Goal: Find specific fact

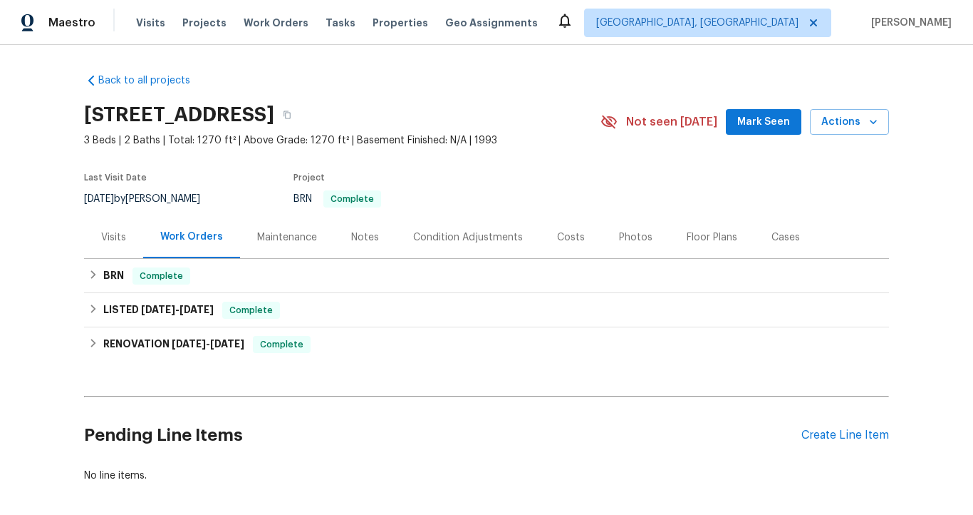
click at [124, 238] on div "Visits" at bounding box center [113, 237] width 59 height 42
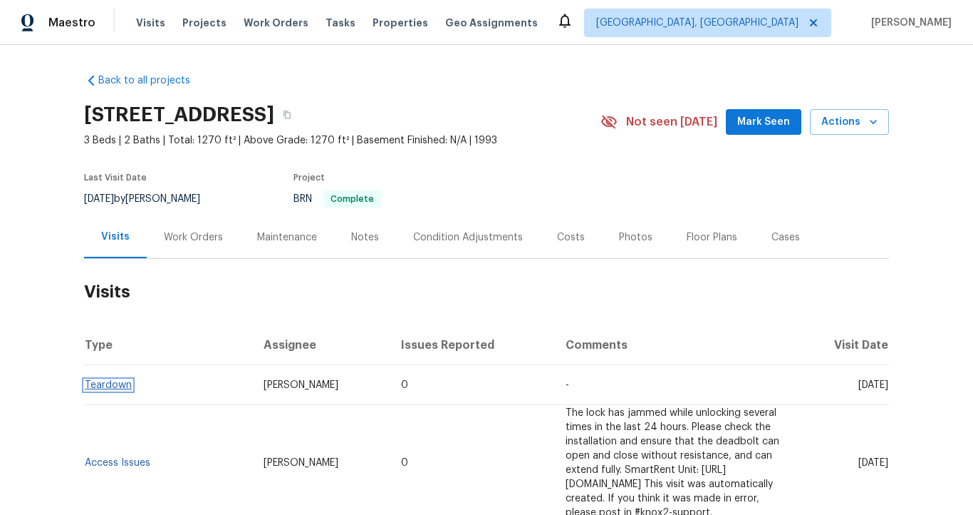
click at [115, 385] on link "Teardown" at bounding box center [108, 385] width 47 height 10
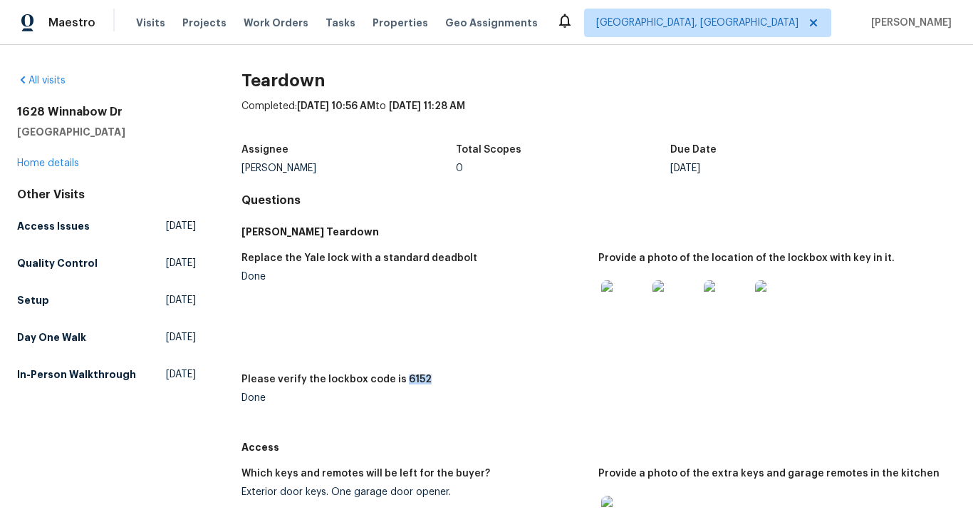
drag, startPoint x: 395, startPoint y: 378, endPoint x: 420, endPoint y: 379, distance: 25.0
click at [420, 379] on div "Please verify the lockbox code is 6152" at bounding box center [415, 383] width 346 height 19
copy h5 "6152"
